Goal: Navigation & Orientation: Find specific page/section

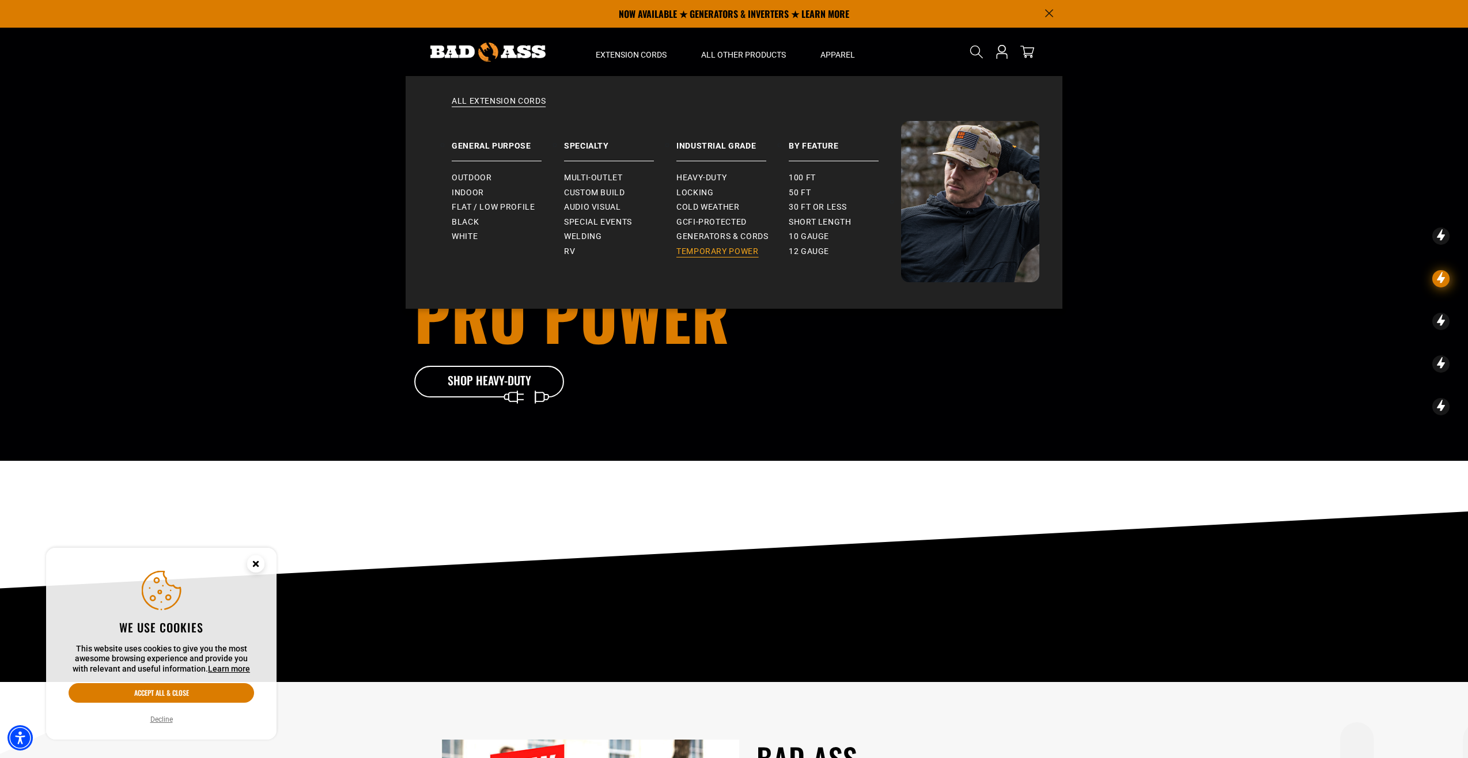
click at [718, 250] on span "Temporary Power" at bounding box center [717, 252] width 82 height 10
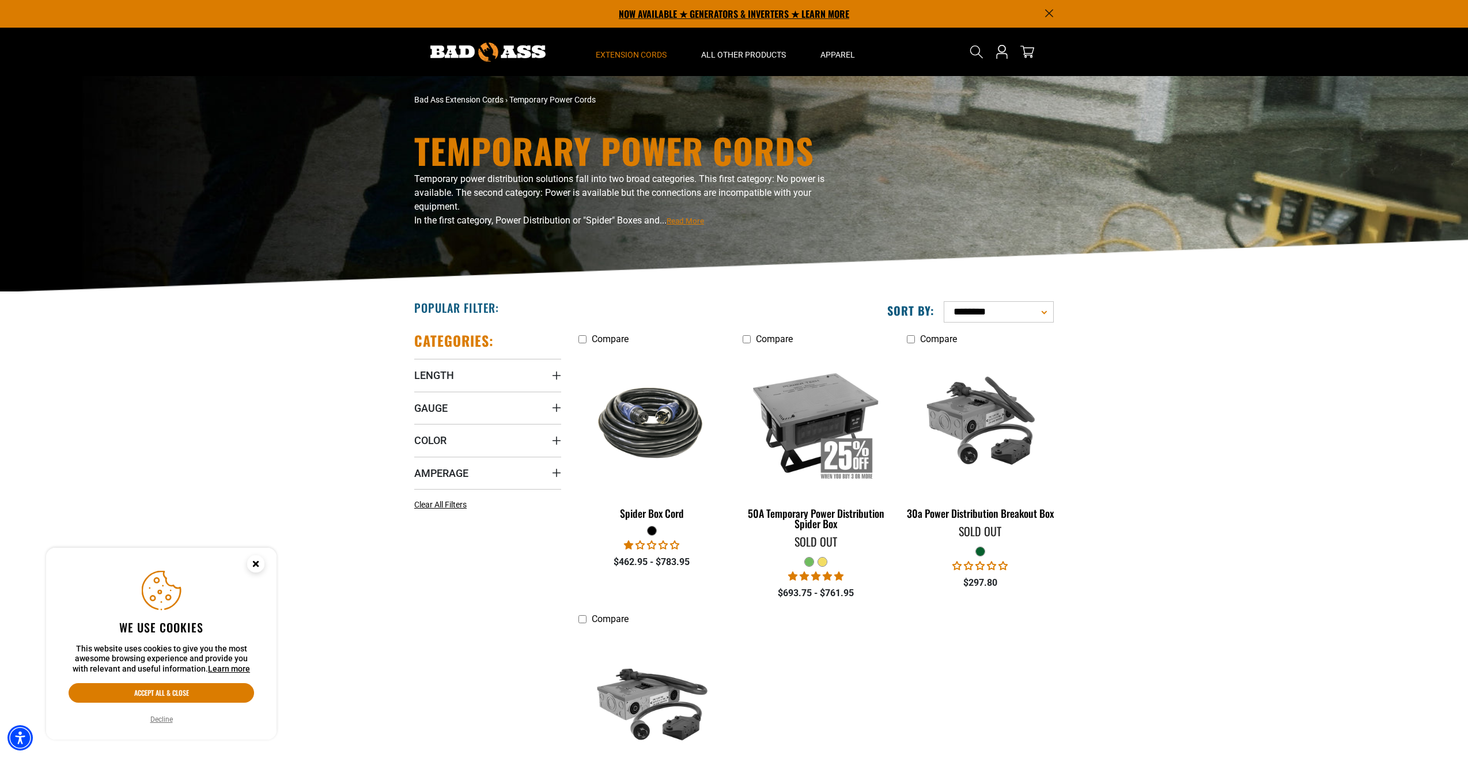
click at [719, 12] on p "NOW AVAILABLE ★ GENERATORS & INVERTERS ★ LEARN MORE" at bounding box center [734, 14] width 640 height 28
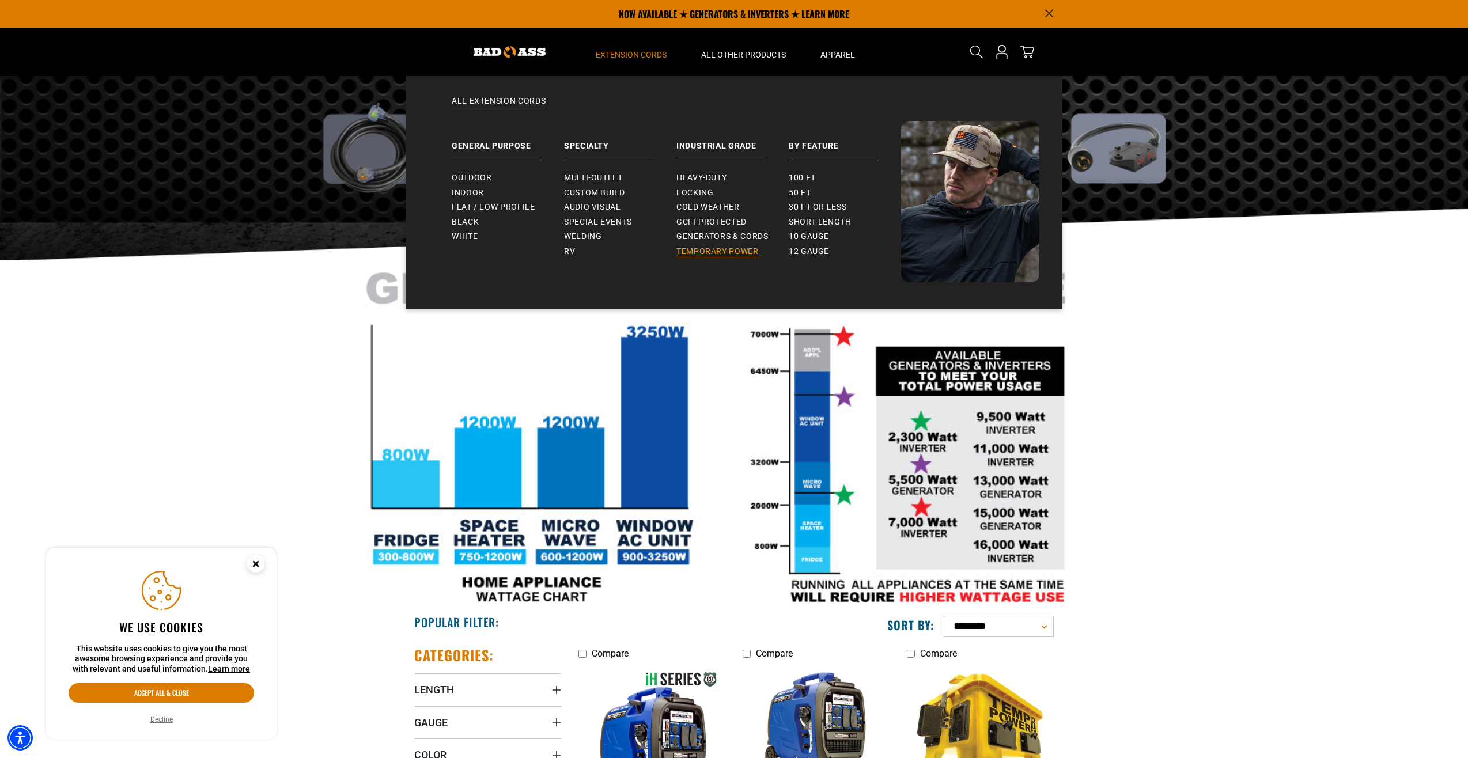
scroll to position [29, 0]
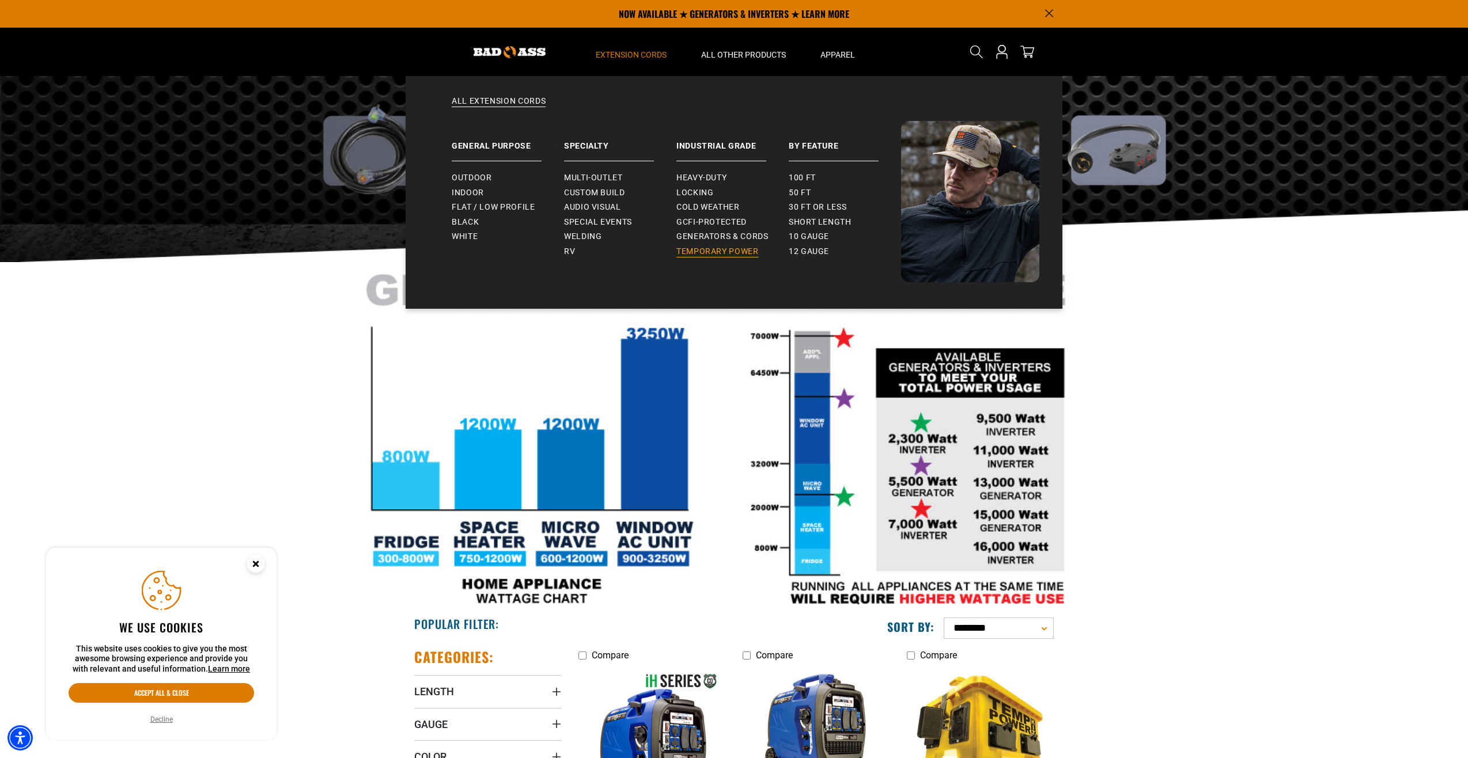
drag, startPoint x: 721, startPoint y: 251, endPoint x: 713, endPoint y: 246, distance: 9.6
click at [721, 251] on span "Temporary Power" at bounding box center [717, 252] width 82 height 10
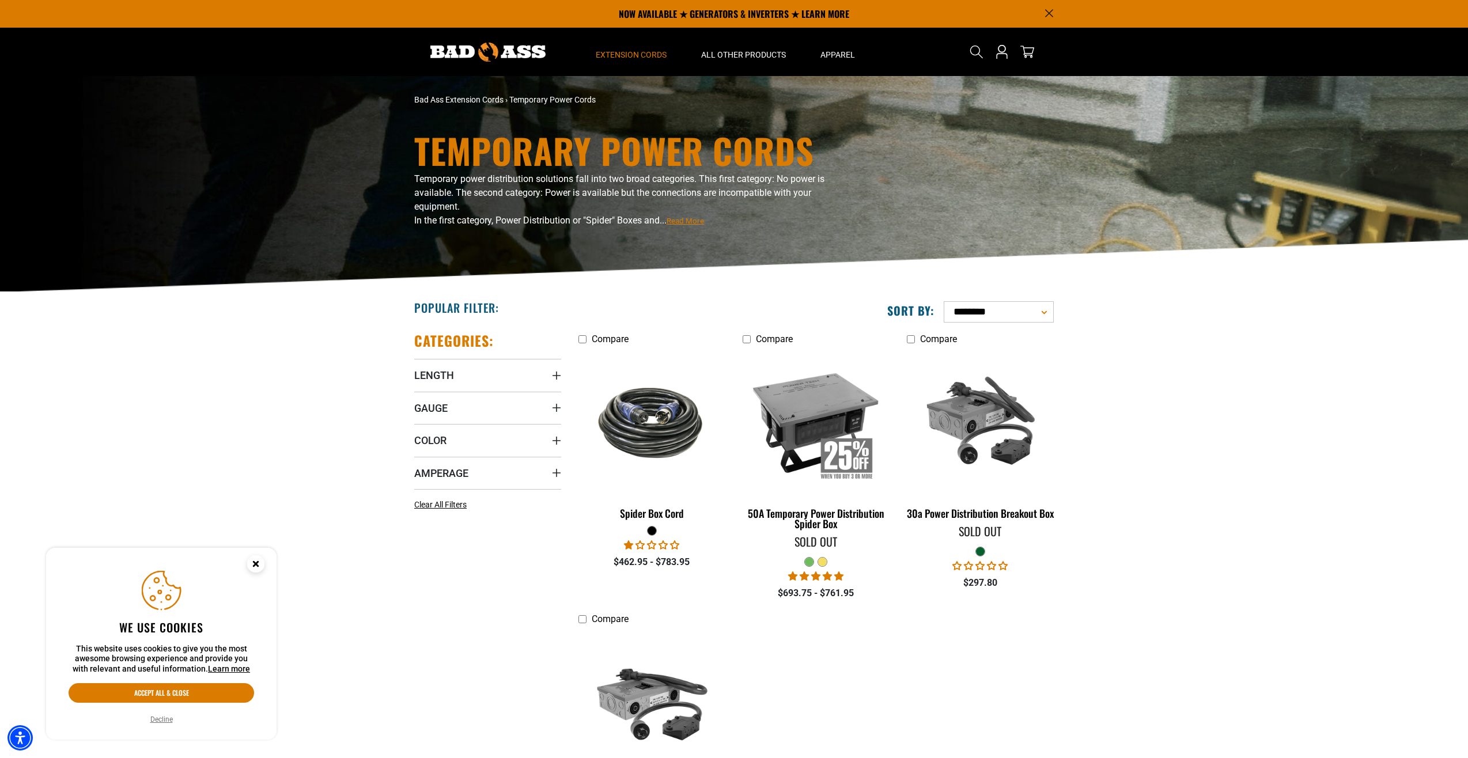
scroll to position [2, 0]
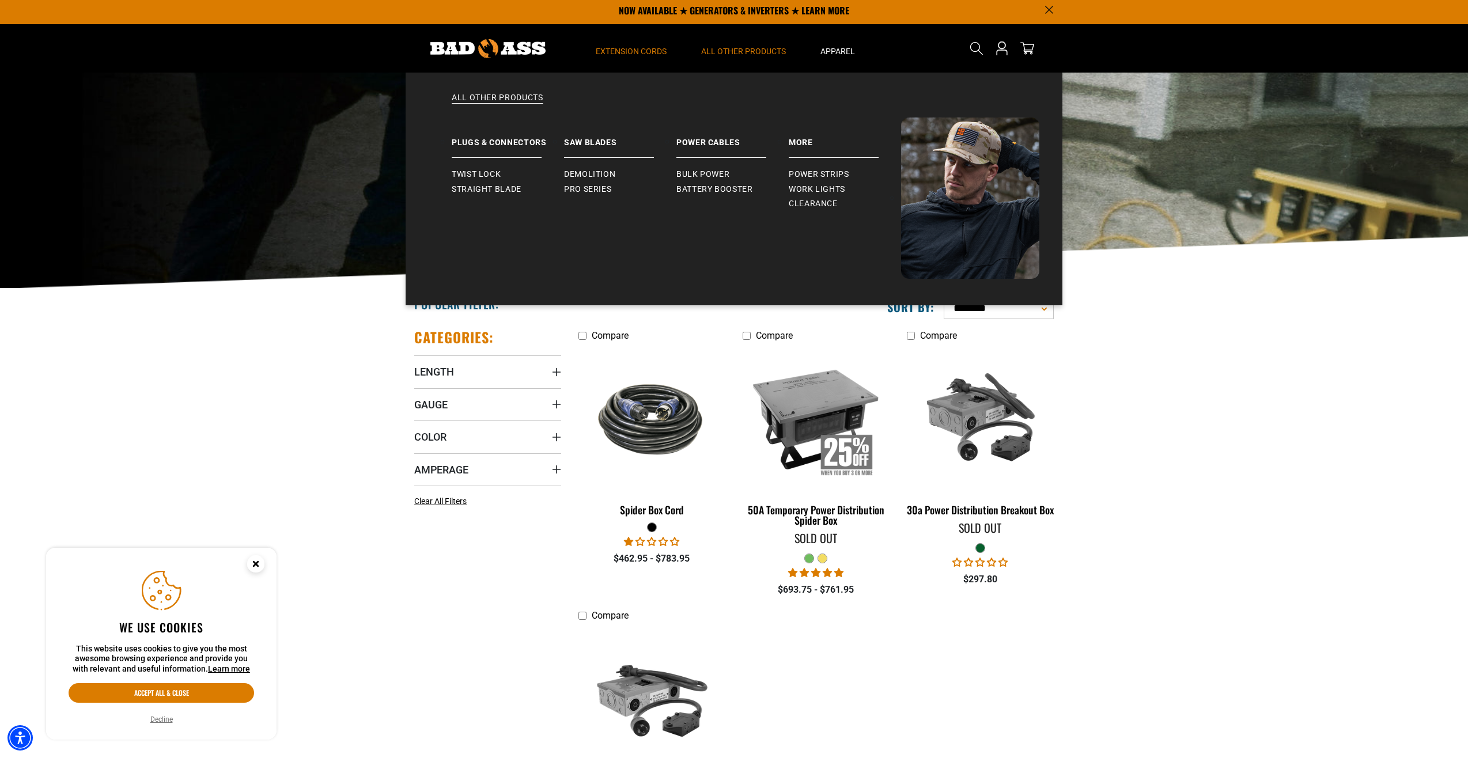
click at [745, 46] on span "All Other Products" at bounding box center [743, 51] width 85 height 10
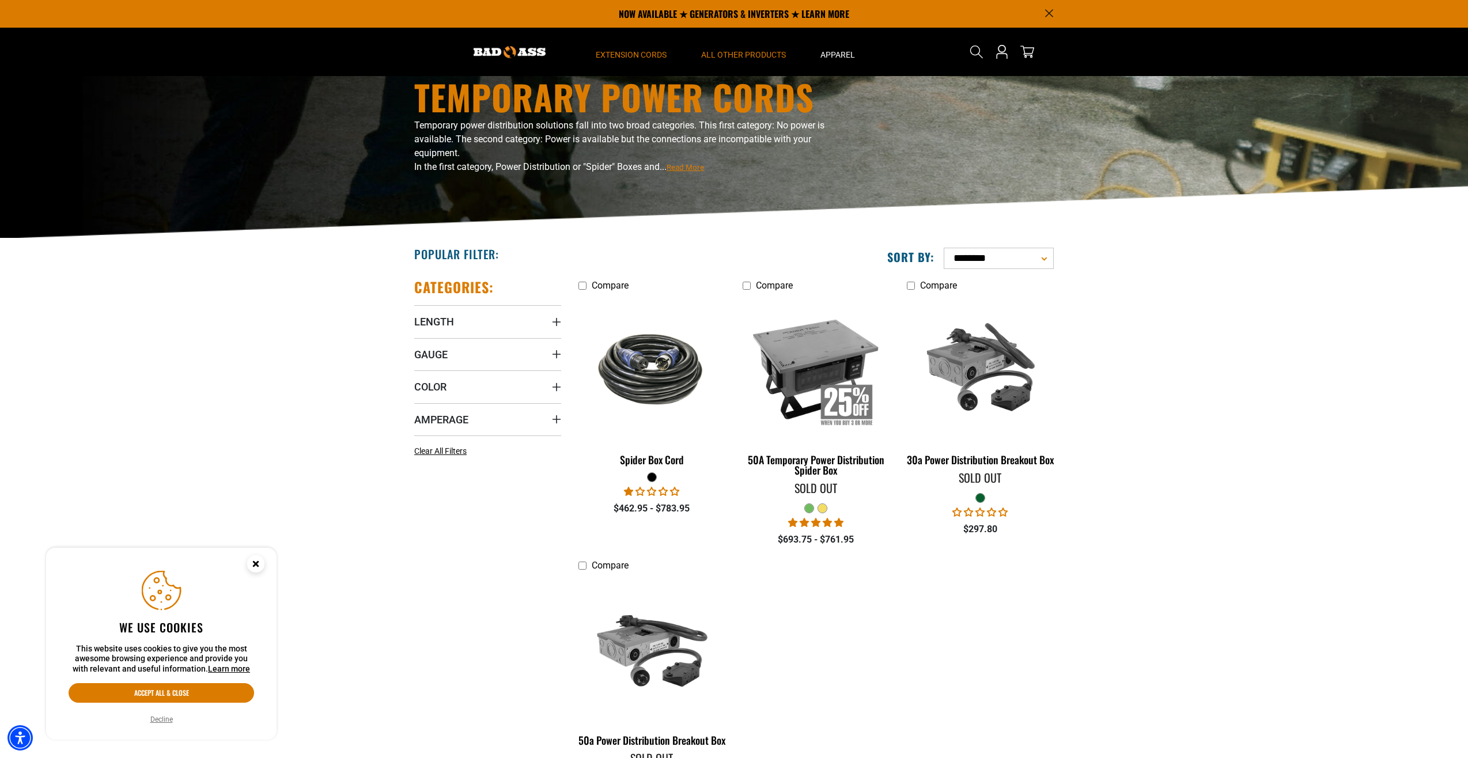
scroll to position [0, 0]
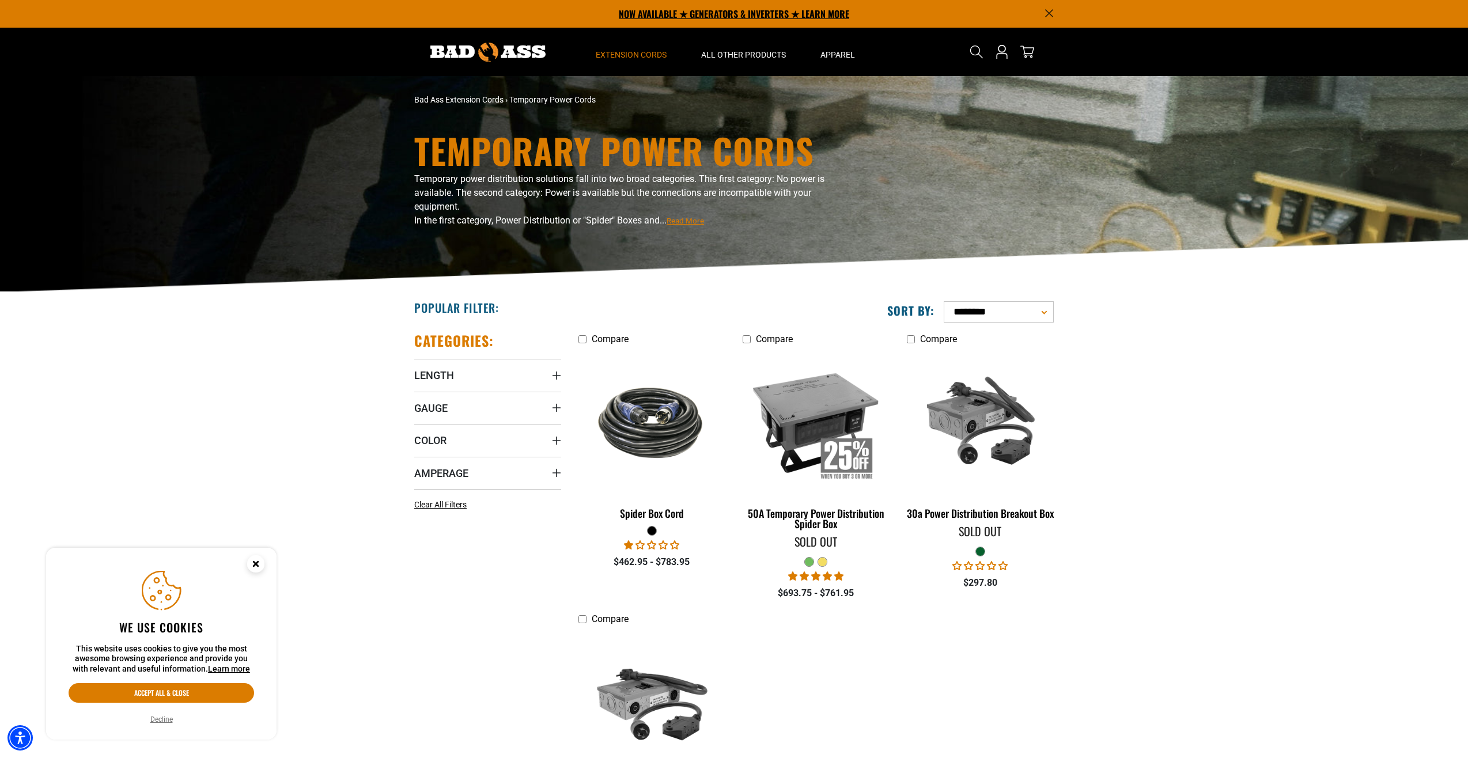
click at [757, 12] on p "NOW AVAILABLE ★ GENERATORS & INVERTERS ★ LEARN MORE" at bounding box center [734, 14] width 640 height 28
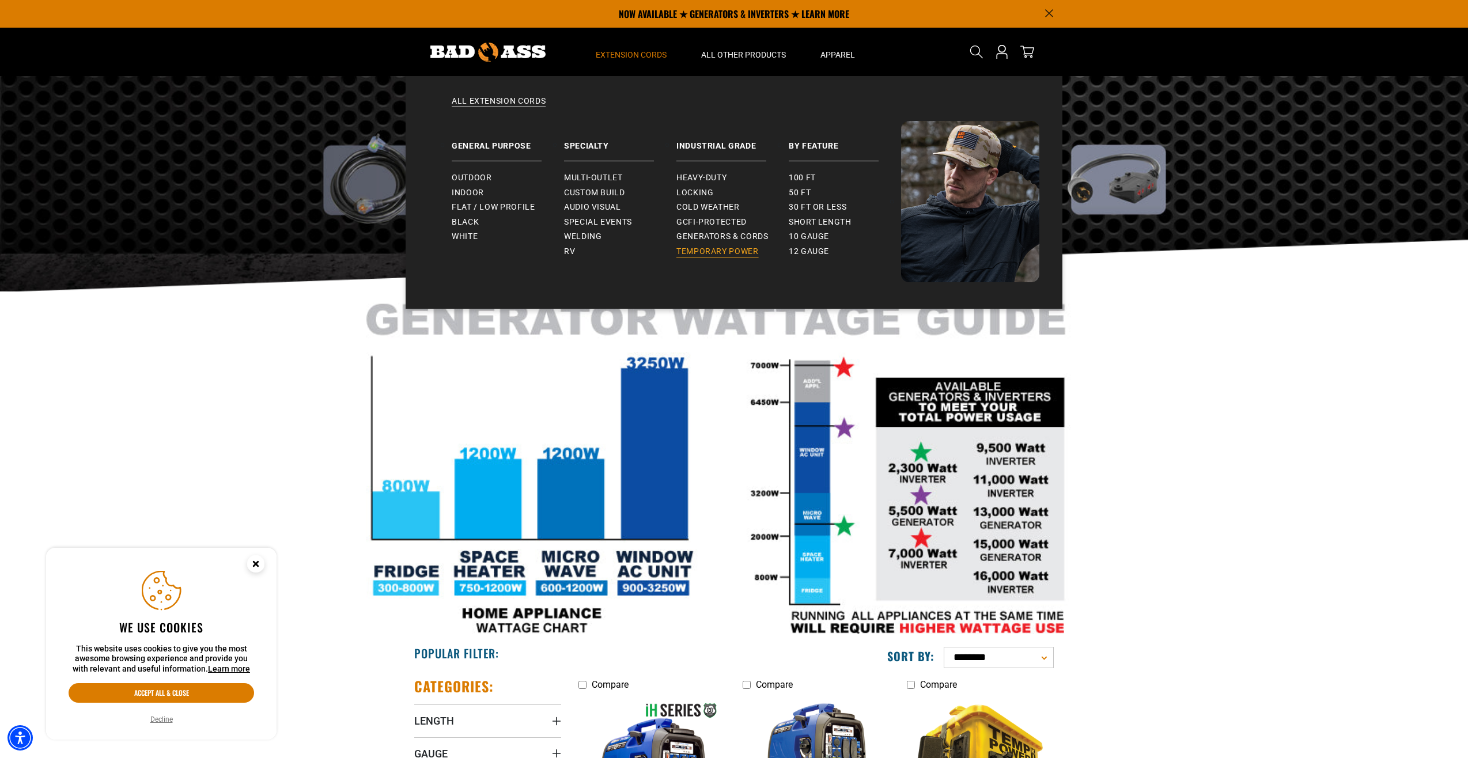
click at [682, 248] on span "Temporary Power" at bounding box center [717, 252] width 82 height 10
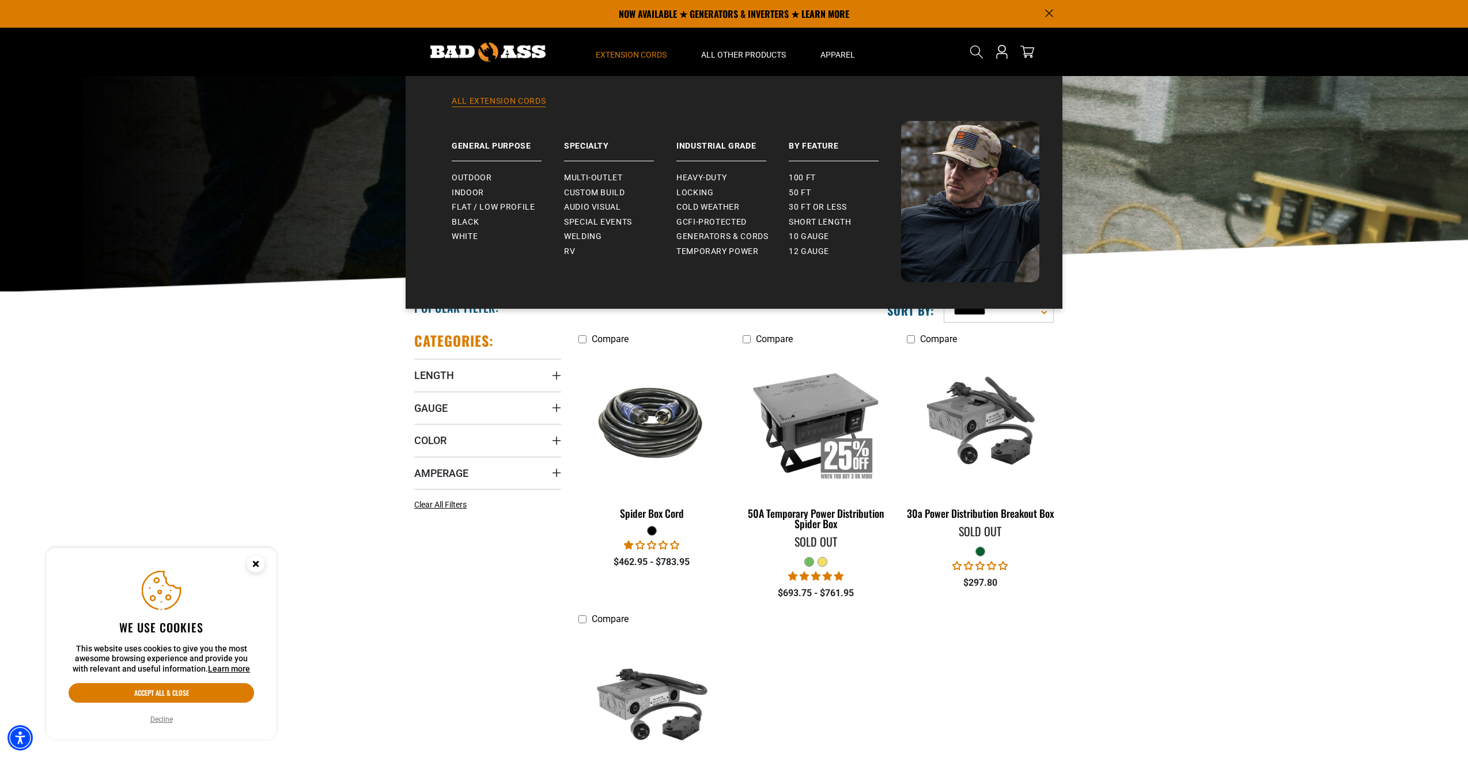
click at [508, 100] on link "All Extension Cords" at bounding box center [734, 108] width 611 height 25
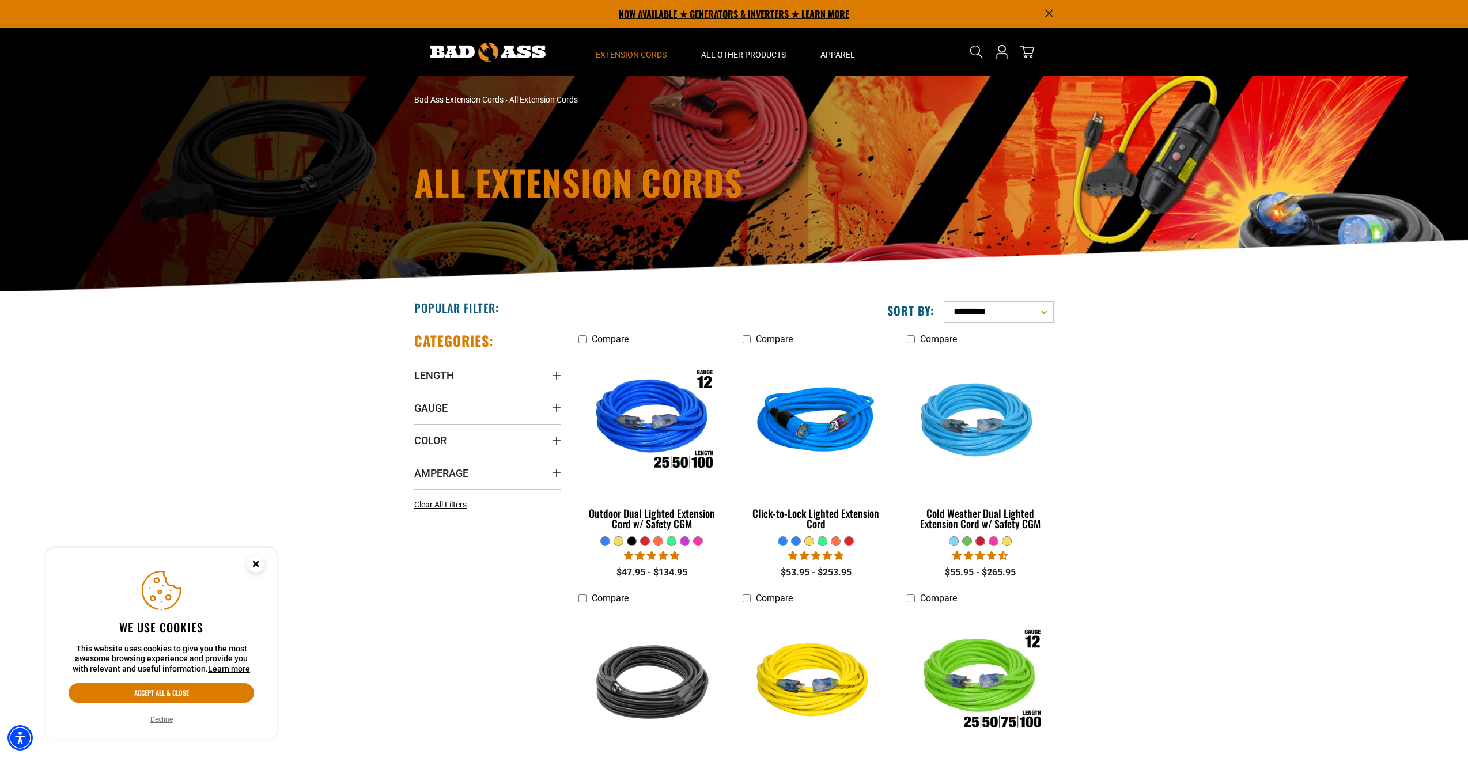
click at [748, 14] on p "NOW AVAILABLE ★ GENERATORS & INVERTERS ★ LEARN MORE" at bounding box center [734, 14] width 640 height 28
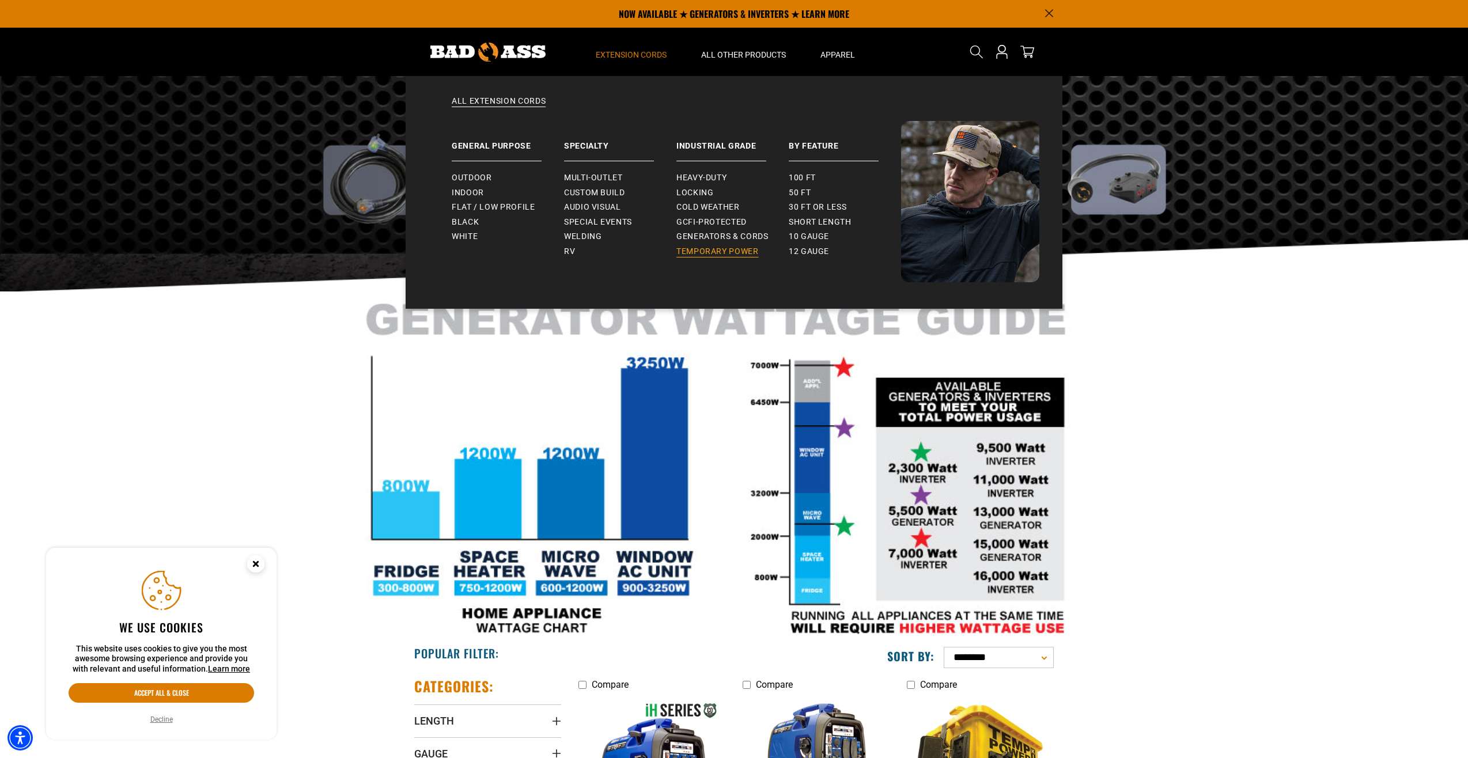
click at [699, 255] on span "Temporary Power" at bounding box center [717, 252] width 82 height 10
